Goal: Task Accomplishment & Management: Use online tool/utility

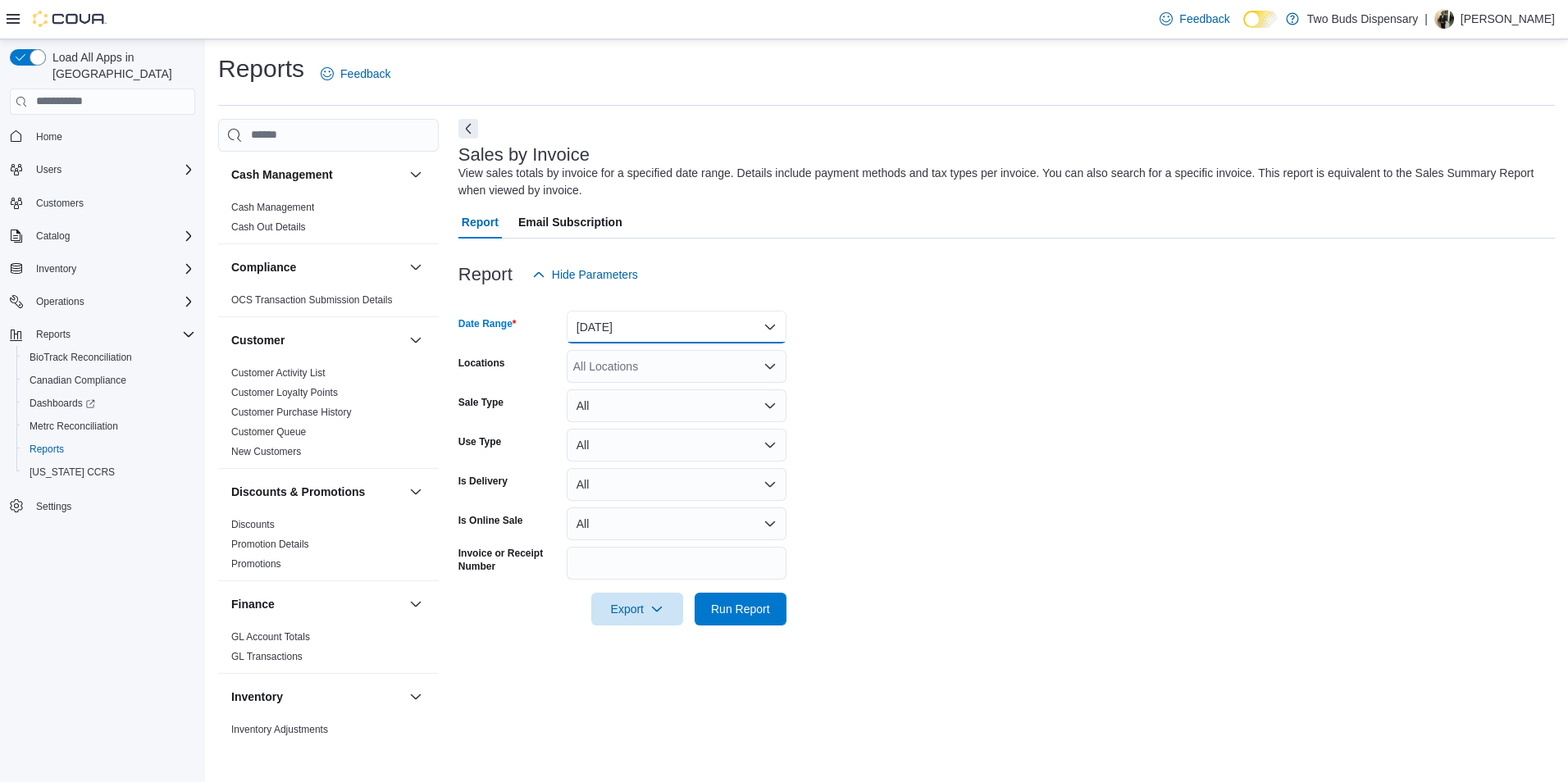
click at [763, 324] on button "[DATE]" at bounding box center [677, 326] width 220 height 32
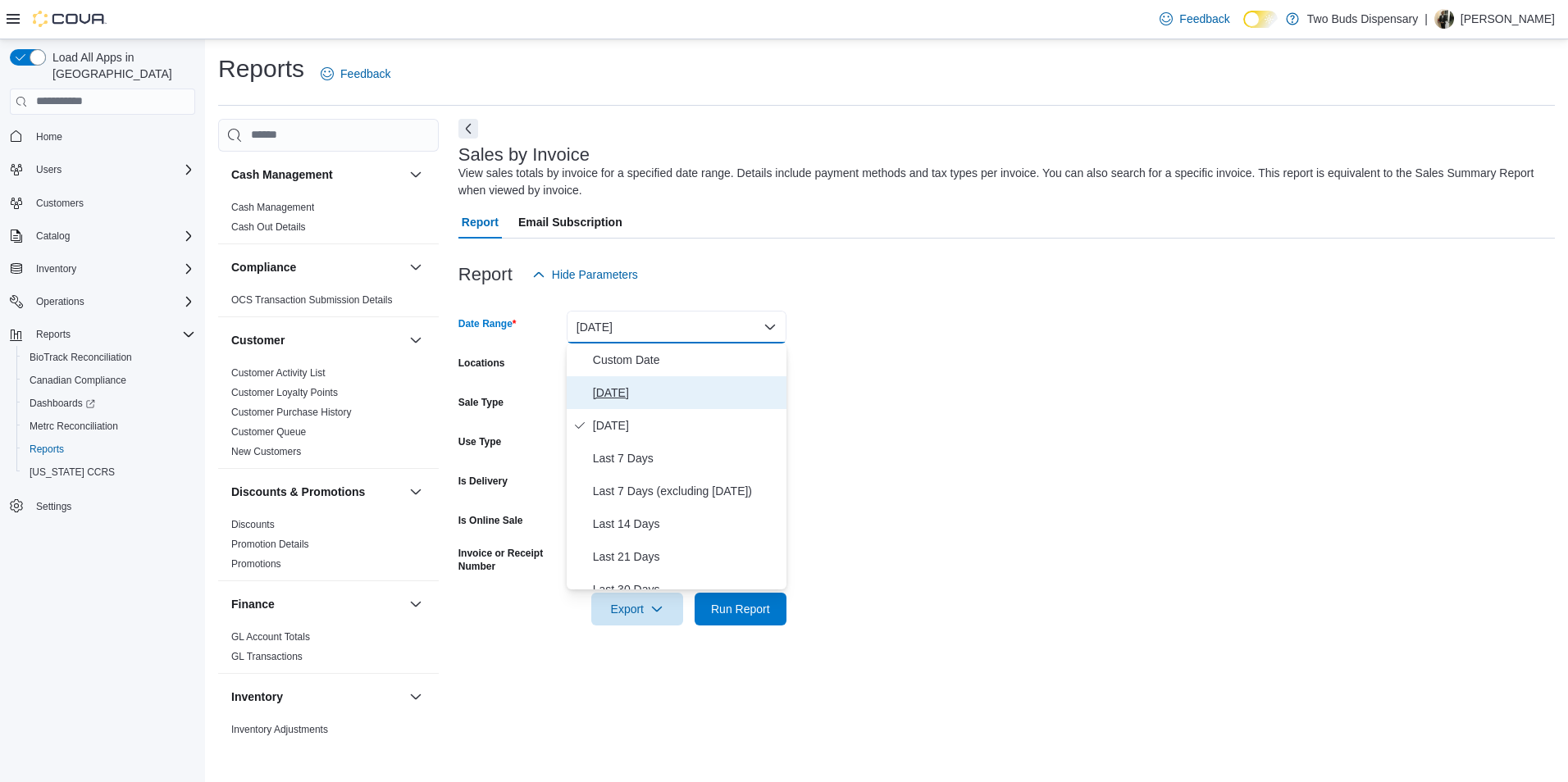
drag, startPoint x: 601, startPoint y: 388, endPoint x: 608, endPoint y: 372, distance: 17.5
click at [601, 388] on span "[DATE]" at bounding box center [687, 392] width 187 height 19
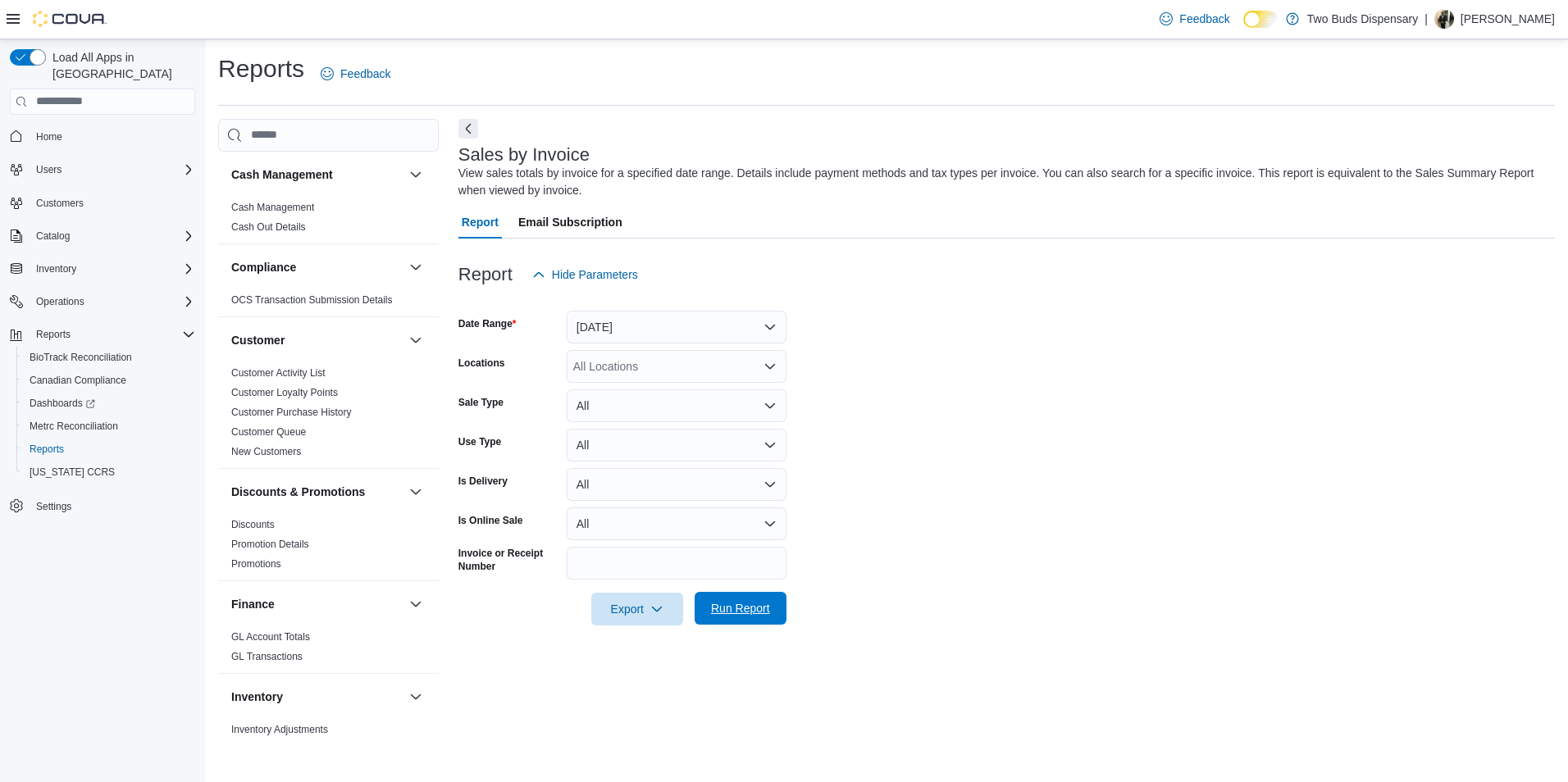
click at [735, 616] on span "Run Report" at bounding box center [740, 608] width 72 height 32
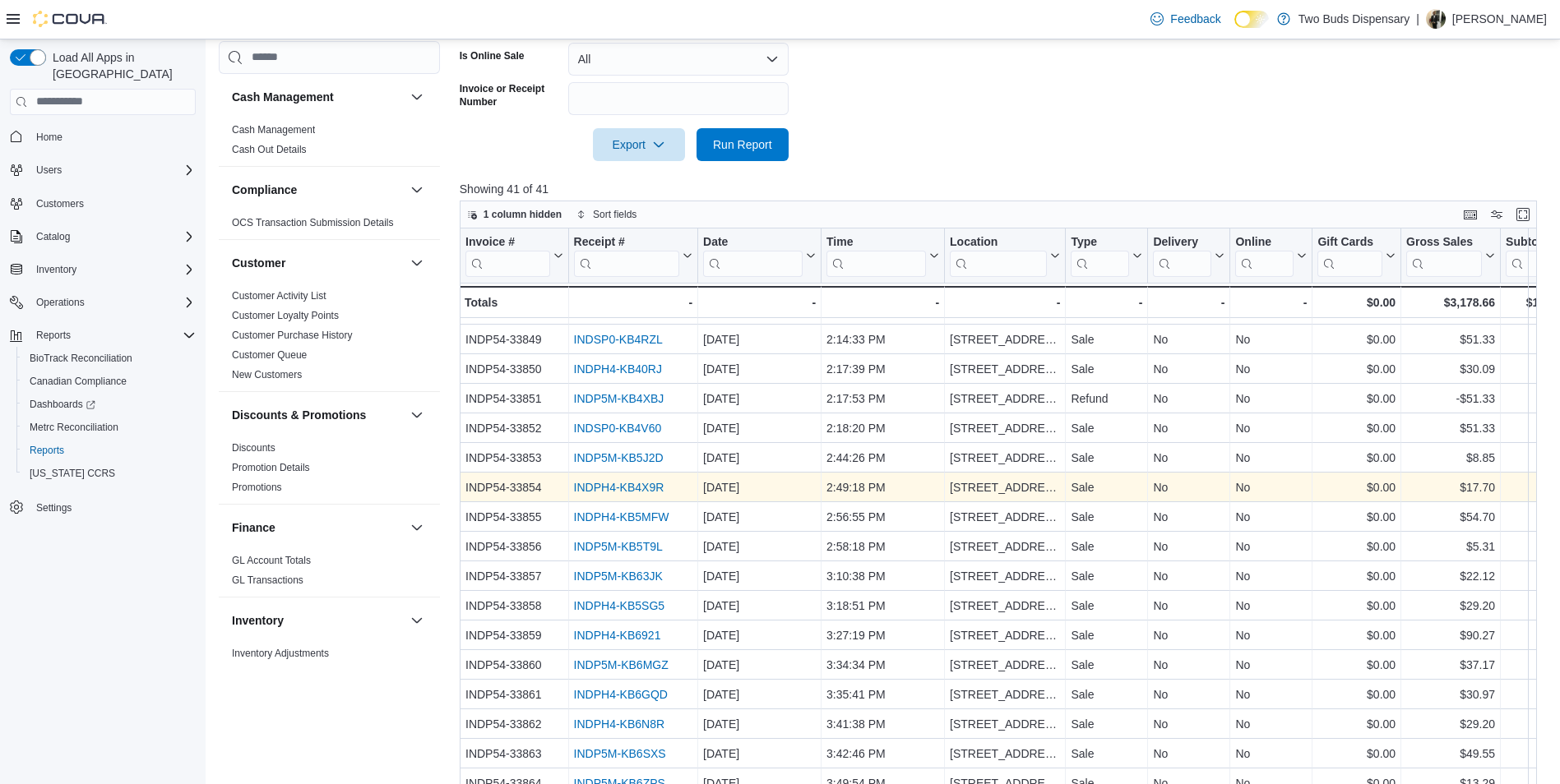
scroll to position [523, 0]
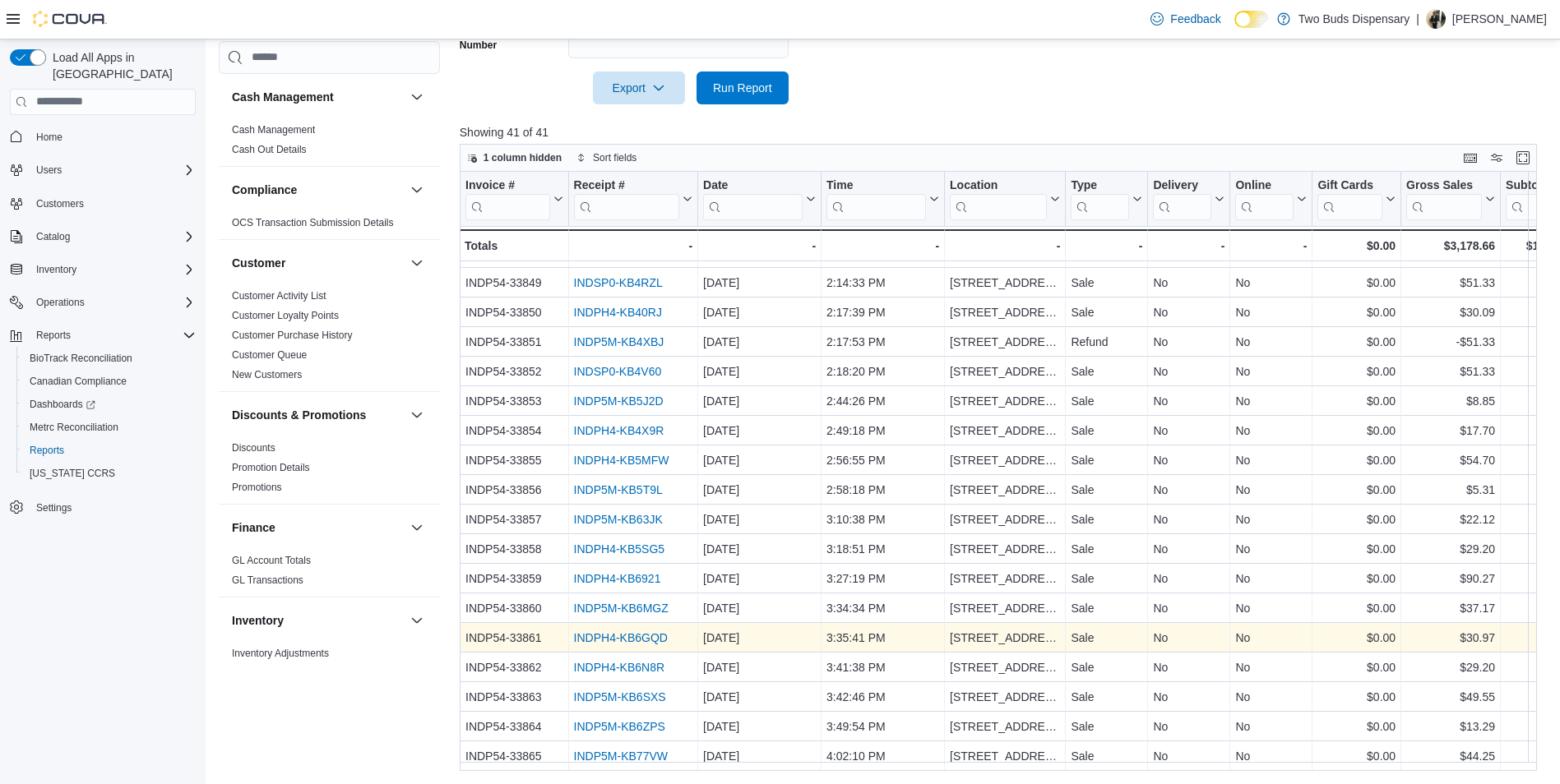
click at [643, 632] on link "INDPH4-KB6GQD" at bounding box center [620, 638] width 94 height 13
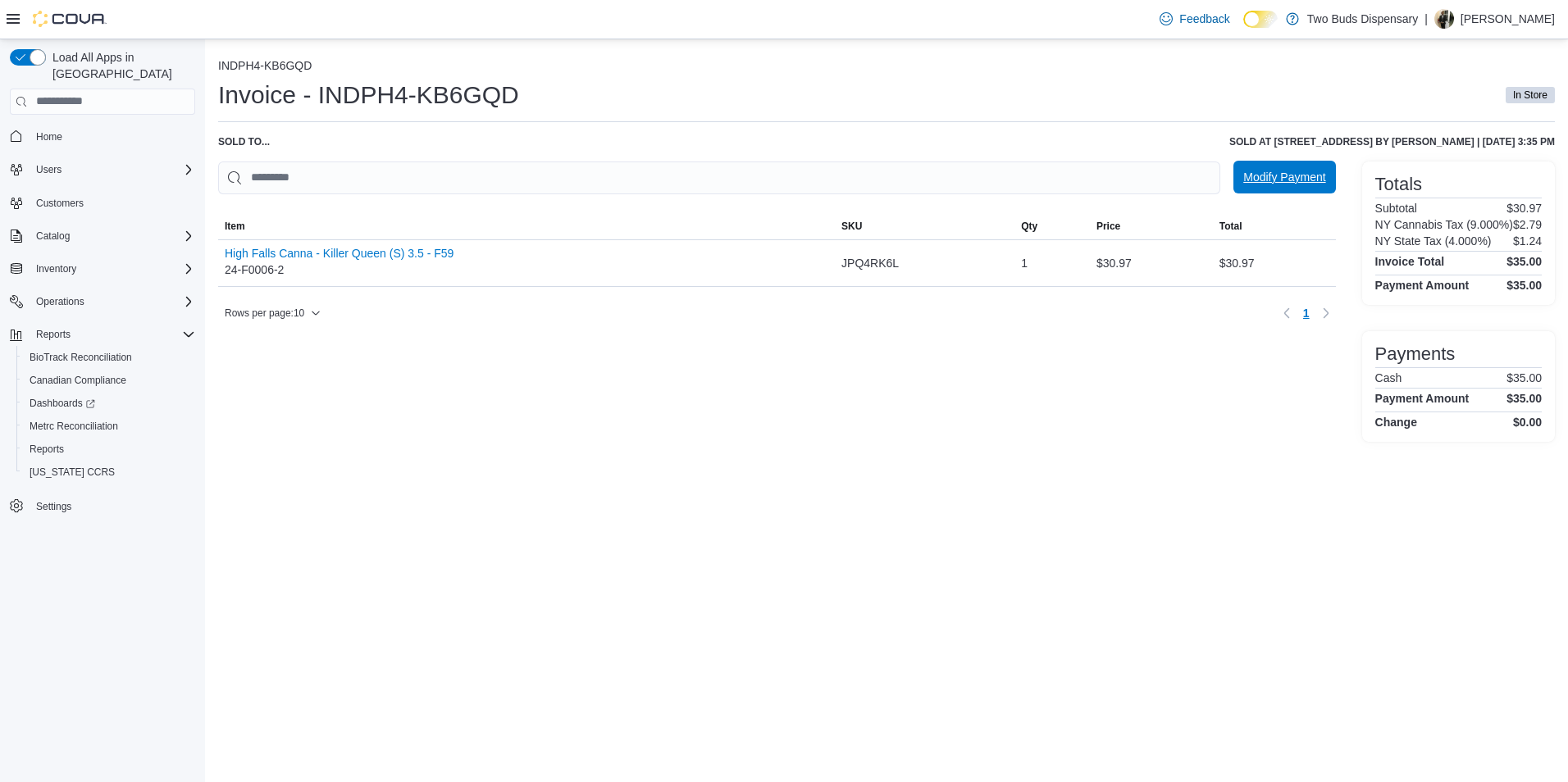
click at [1279, 179] on span "Modify Payment" at bounding box center [1284, 177] width 82 height 17
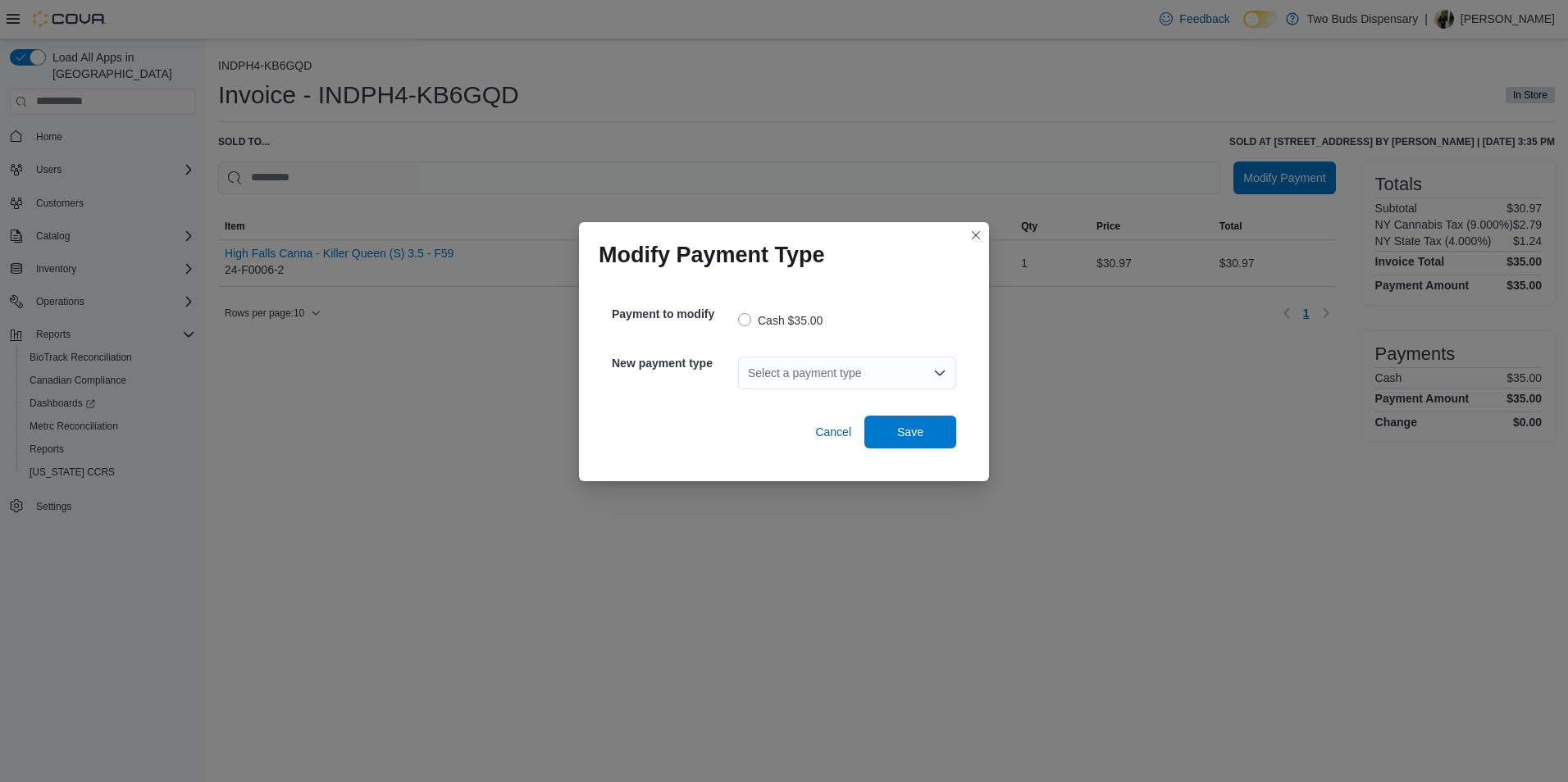
click at [942, 370] on icon "Open list of options" at bounding box center [940, 373] width 13 height 13
click at [836, 400] on span "Cashless ATM" at bounding box center [856, 401] width 179 height 17
click at [917, 433] on span "Save" at bounding box center [910, 432] width 26 height 17
